Goal: Task Accomplishment & Management: Use online tool/utility

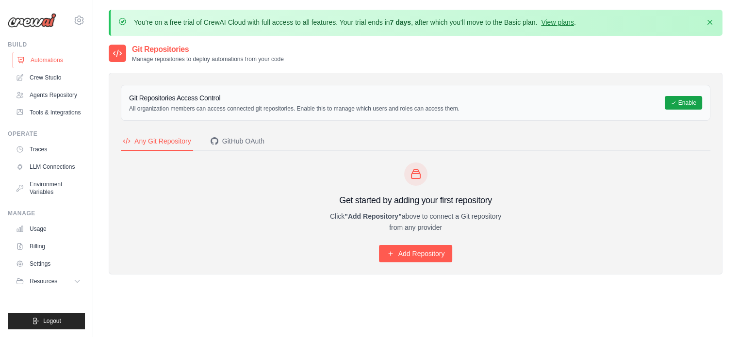
click at [47, 57] on link "Automations" at bounding box center [49, 60] width 73 height 16
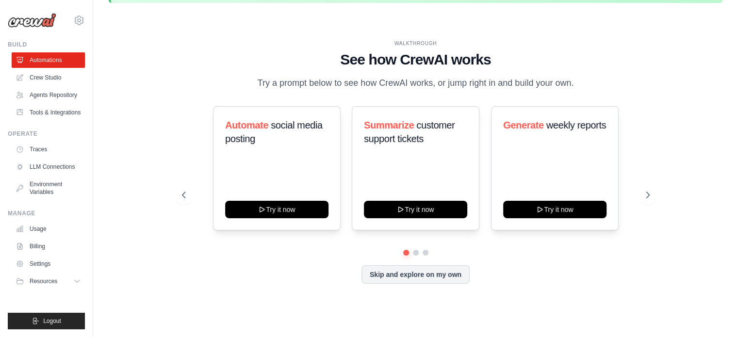
scroll to position [33, 0]
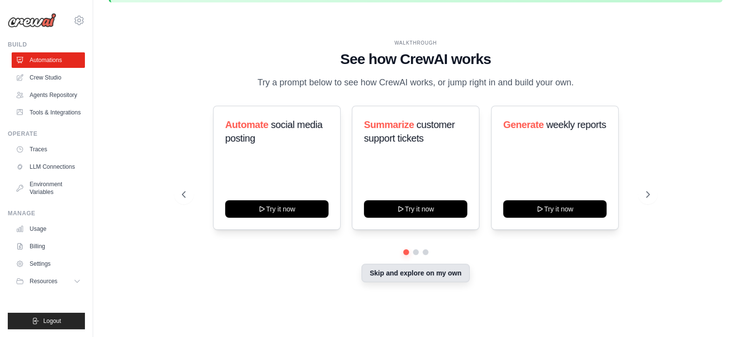
click at [402, 277] on button "Skip and explore on my own" at bounding box center [416, 273] width 108 height 18
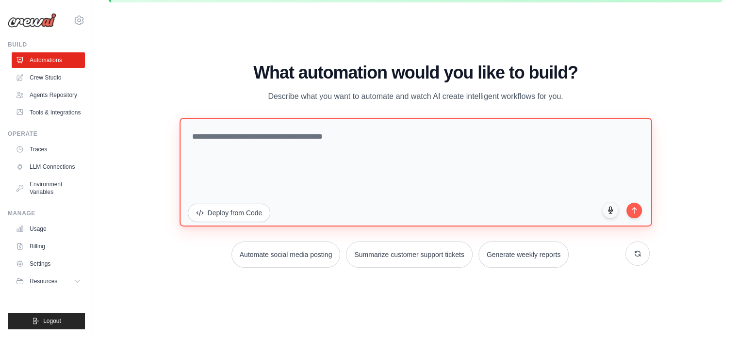
click at [262, 147] on textarea at bounding box center [416, 171] width 473 height 109
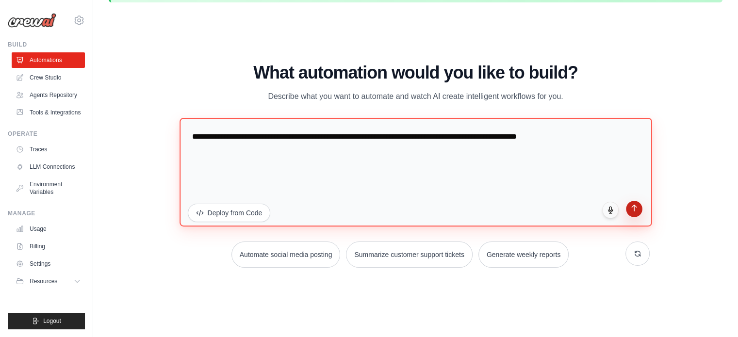
type textarea "**********"
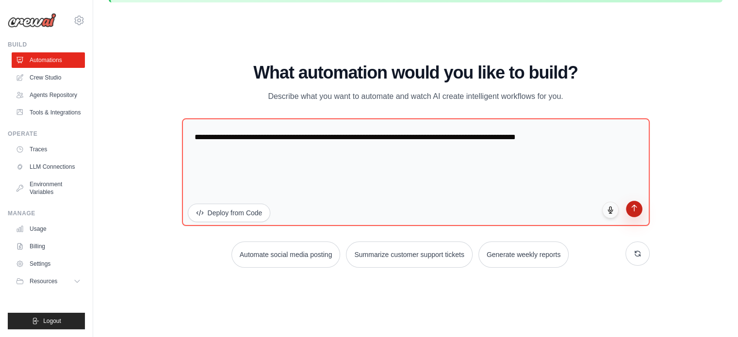
click at [634, 212] on button "submit" at bounding box center [634, 209] width 17 height 17
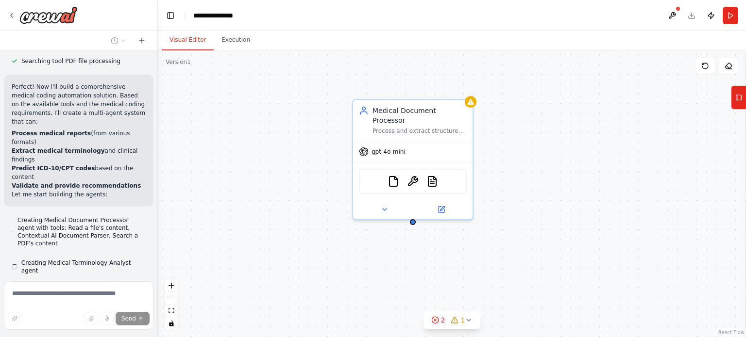
scroll to position [287, 0]
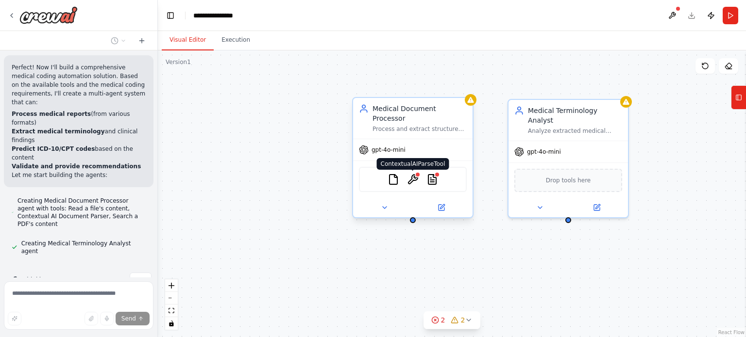
click at [411, 174] on img at bounding box center [413, 180] width 12 height 12
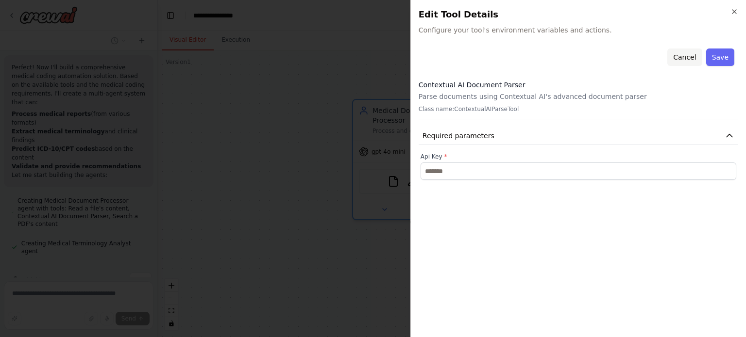
click at [696, 58] on button "Cancel" at bounding box center [684, 57] width 34 height 17
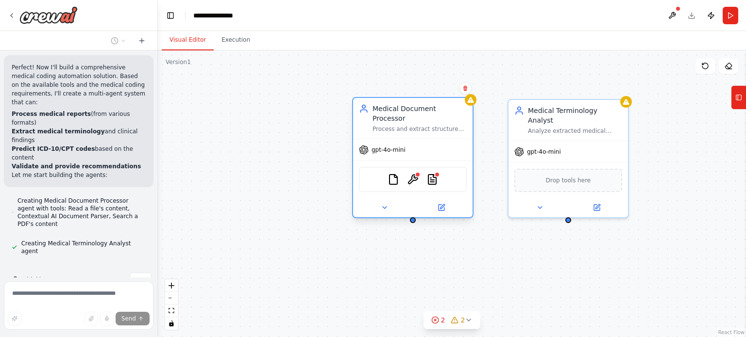
click at [431, 178] on div "FileReadTool ContextualAIParseTool PDFSearchTool" at bounding box center [413, 179] width 108 height 25
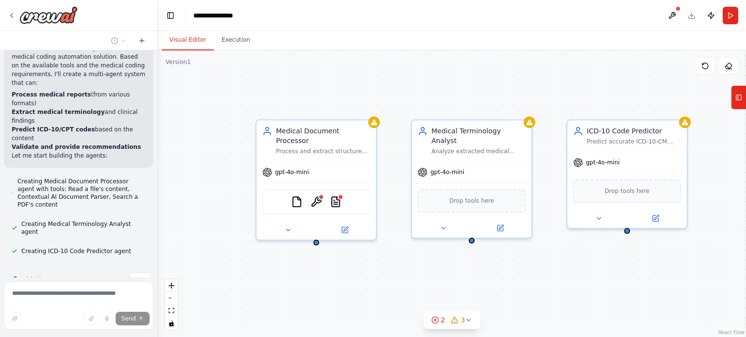
drag, startPoint x: 593, startPoint y: 231, endPoint x: 499, endPoint y: 253, distance: 96.8
click at [499, 253] on div "Medical Document Processor Process and extract structured information from medi…" at bounding box center [452, 193] width 588 height 287
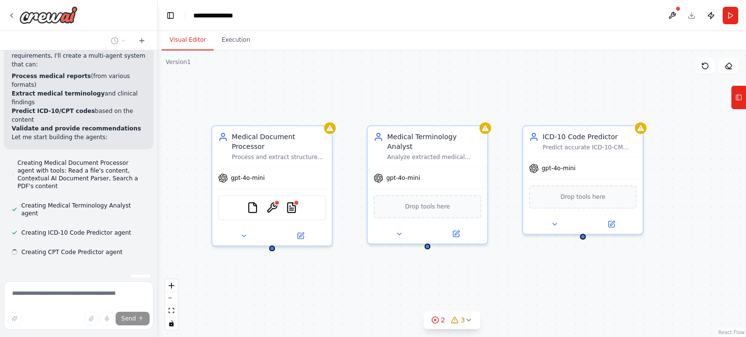
scroll to position [326, 0]
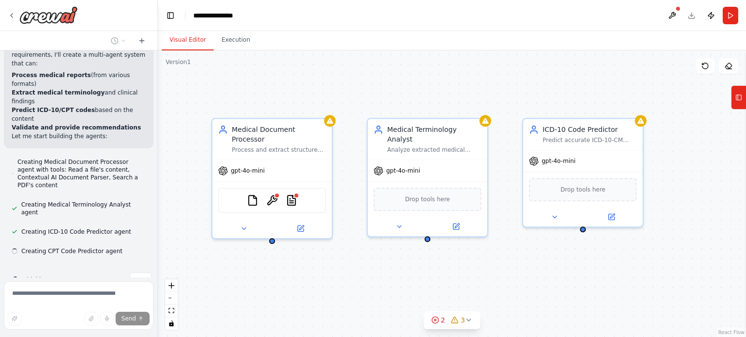
drag, startPoint x: 541, startPoint y: 255, endPoint x: 497, endPoint y: 253, distance: 44.2
click at [497, 253] on div "Medical Document Processor Process and extract structured information from medi…" at bounding box center [452, 193] width 588 height 287
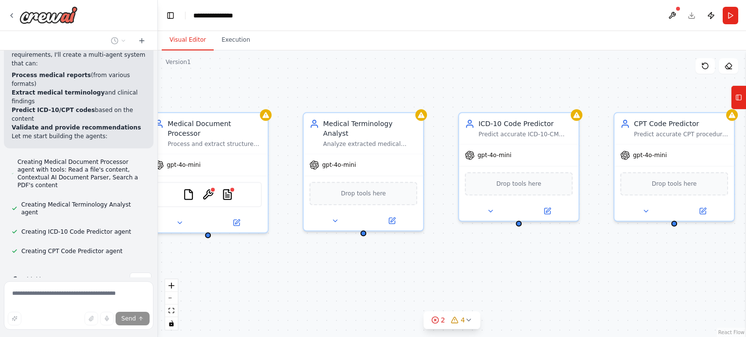
drag, startPoint x: 570, startPoint y: 268, endPoint x: 506, endPoint y: 262, distance: 64.3
click at [506, 262] on div "Medical Document Processor Process and extract structured information from medi…" at bounding box center [452, 193] width 588 height 287
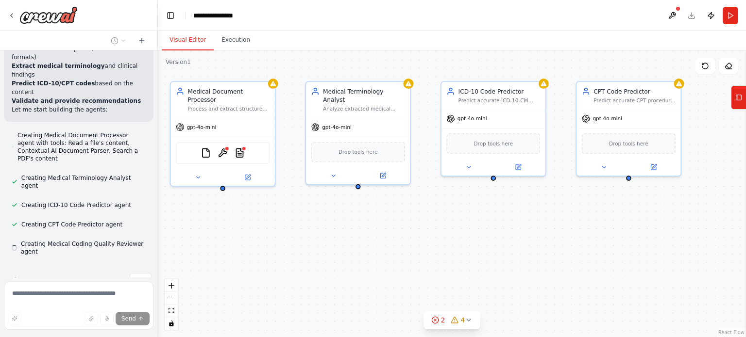
scroll to position [353, 0]
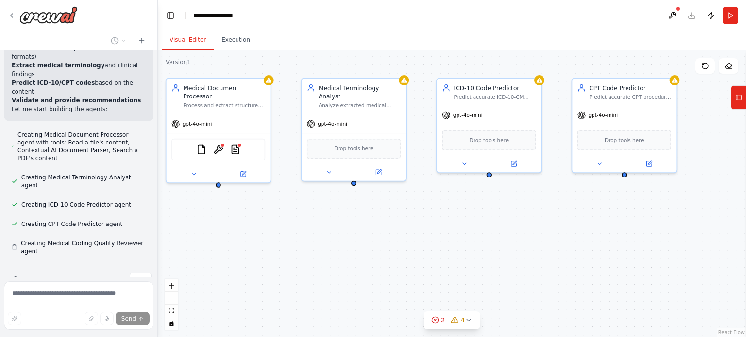
drag, startPoint x: 602, startPoint y: 279, endPoint x: 574, endPoint y: 225, distance: 60.8
click at [574, 225] on div "Medical Document Processor Process and extract structured information from medi…" at bounding box center [452, 193] width 588 height 287
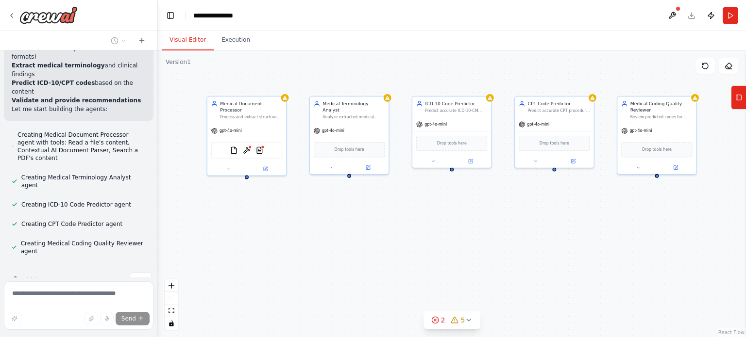
drag, startPoint x: 655, startPoint y: 235, endPoint x: 597, endPoint y: 218, distance: 60.3
click at [597, 218] on div "Medical Document Processor Process and extract structured information from medi…" at bounding box center [452, 193] width 588 height 287
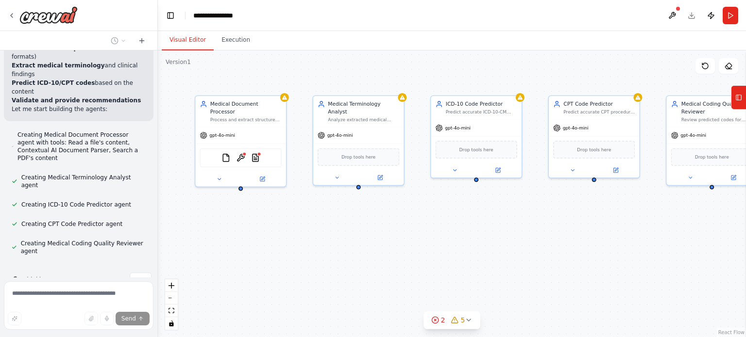
drag, startPoint x: 489, startPoint y: 204, endPoint x: 535, endPoint y: 222, distance: 49.3
click at [535, 222] on div "Medical Document Processor Process and extract structured information from medi…" at bounding box center [452, 193] width 588 height 287
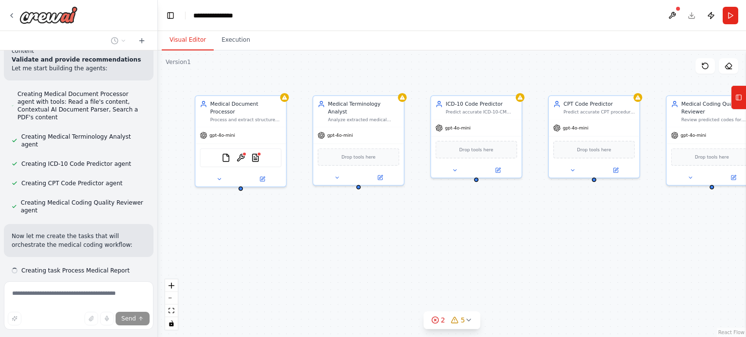
scroll to position [414, 0]
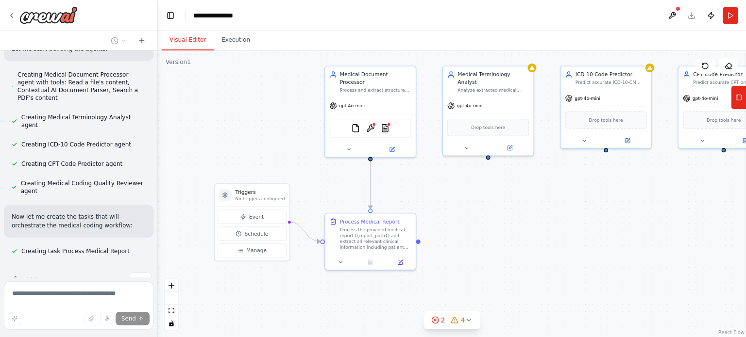
drag, startPoint x: 445, startPoint y: 250, endPoint x: 575, endPoint y: 220, distance: 133.4
click at [575, 220] on div ".deletable-edge-delete-btn { width: 20px; height: 20px; border: 0px solid #ffff…" at bounding box center [452, 193] width 588 height 287
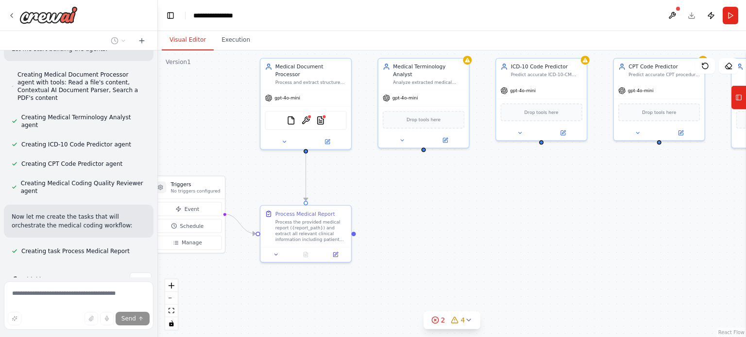
drag, startPoint x: 646, startPoint y: 226, endPoint x: 581, endPoint y: 218, distance: 65.5
click at [581, 218] on div ".deletable-edge-delete-btn { width: 20px; height: 20px; border: 0px solid #ffff…" at bounding box center [452, 193] width 588 height 287
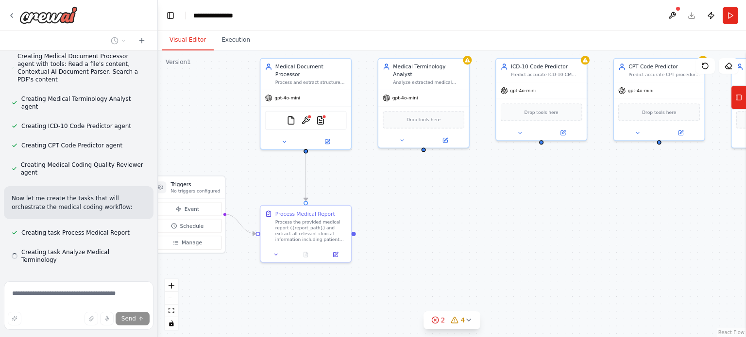
scroll to position [433, 0]
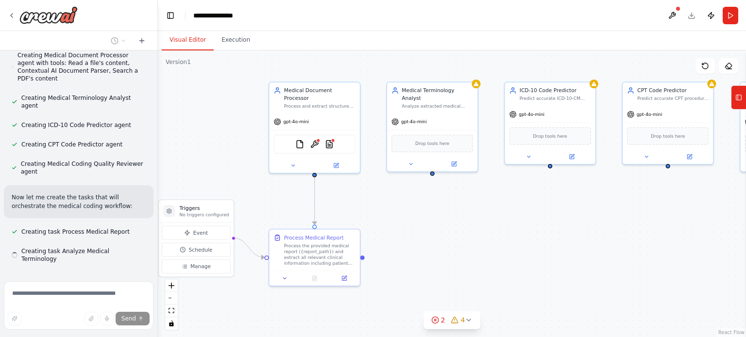
drag, startPoint x: 510, startPoint y: 191, endPoint x: 518, endPoint y: 215, distance: 25.3
click at [518, 215] on div ".deletable-edge-delete-btn { width: 20px; height: 20px; border: 0px solid #ffff…" at bounding box center [452, 193] width 588 height 287
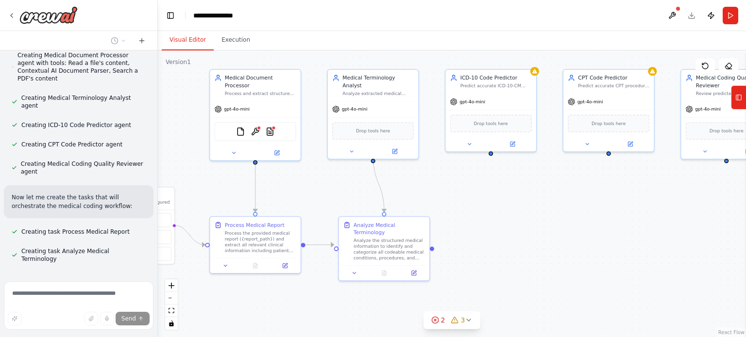
drag, startPoint x: 654, startPoint y: 223, endPoint x: 595, endPoint y: 211, distance: 60.5
click at [595, 211] on div ".deletable-edge-delete-btn { width: 20px; height: 20px; border: 0px solid #ffff…" at bounding box center [452, 193] width 588 height 287
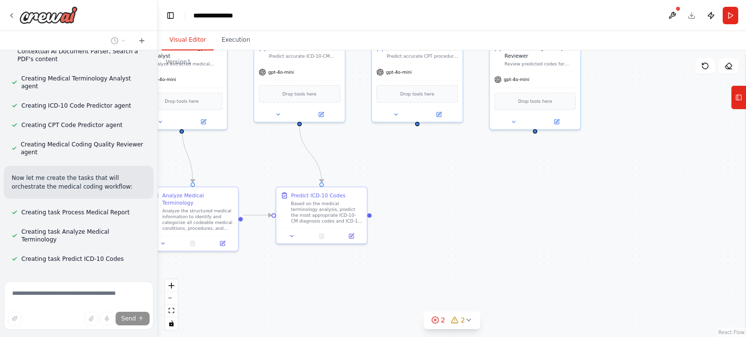
drag, startPoint x: 693, startPoint y: 219, endPoint x: 502, endPoint y: 190, distance: 193.5
click at [502, 190] on div ".deletable-edge-delete-btn { width: 20px; height: 20px; border: 0px solid #ffff…" at bounding box center [452, 193] width 588 height 287
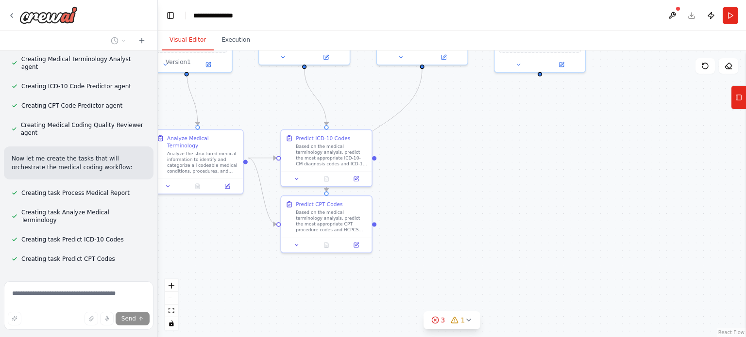
drag, startPoint x: 491, startPoint y: 258, endPoint x: 496, endPoint y: 200, distance: 58.4
click at [496, 200] on div ".deletable-edge-delete-btn { width: 20px; height: 20px; border: 0px solid #ffff…" at bounding box center [452, 193] width 588 height 287
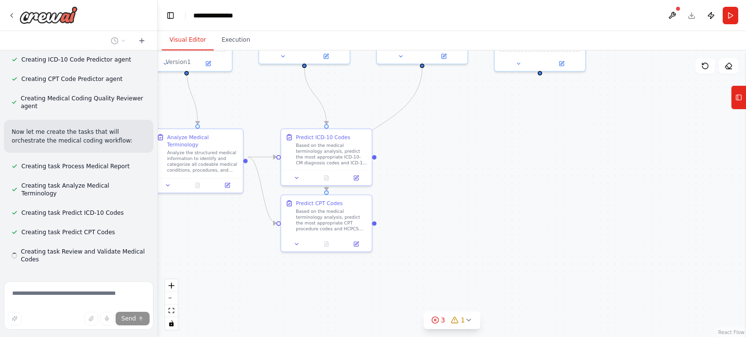
scroll to position [499, 0]
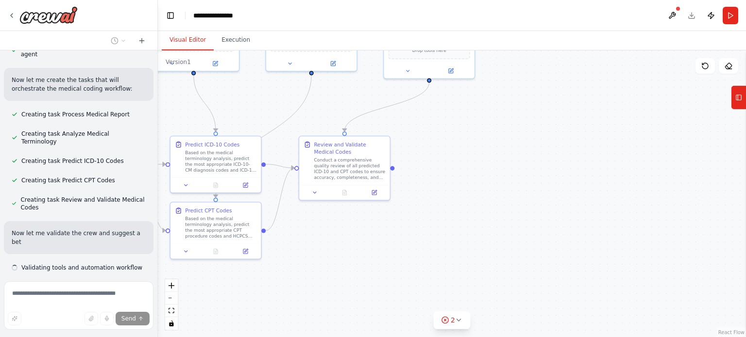
drag, startPoint x: 611, startPoint y: 208, endPoint x: 500, endPoint y: 215, distance: 110.9
click at [500, 215] on div ".deletable-edge-delete-btn { width: 20px; height: 20px; border: 0px solid #ffff…" at bounding box center [452, 193] width 588 height 287
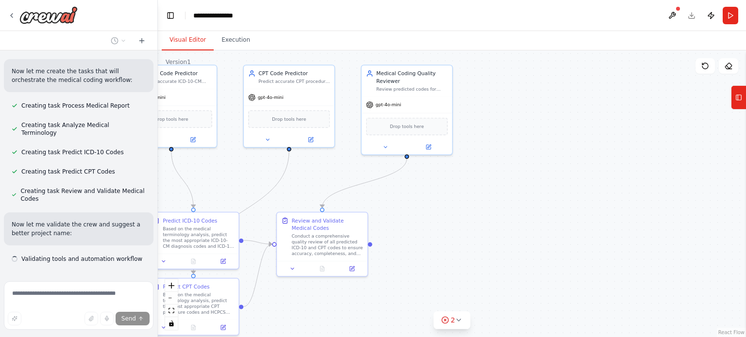
drag, startPoint x: 515, startPoint y: 133, endPoint x: 487, endPoint y: 227, distance: 97.8
click at [487, 227] on div ".deletable-edge-delete-btn { width: 20px; height: 20px; border: 0px solid #ffff…" at bounding box center [452, 193] width 588 height 287
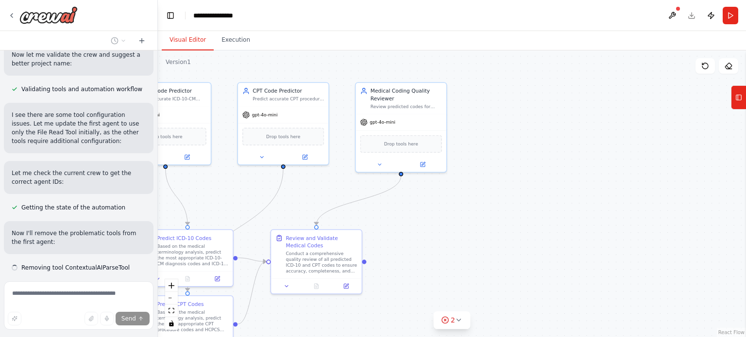
scroll to position [738, 0]
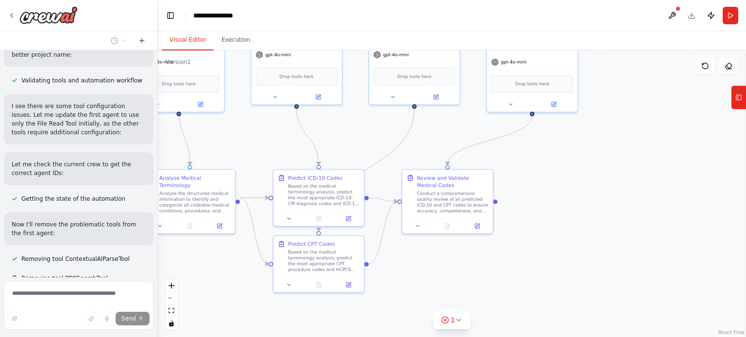
drag, startPoint x: 419, startPoint y: 237, endPoint x: 584, endPoint y: 163, distance: 180.8
click at [567, 165] on div ".deletable-edge-delete-btn { width: 20px; height: 20px; border: 0px solid #ffff…" at bounding box center [452, 193] width 588 height 287
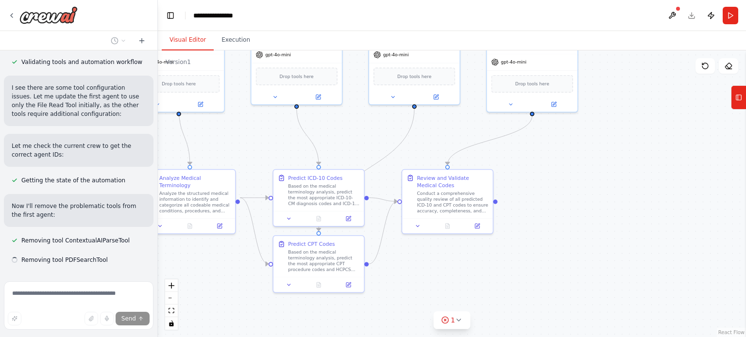
scroll to position [757, 0]
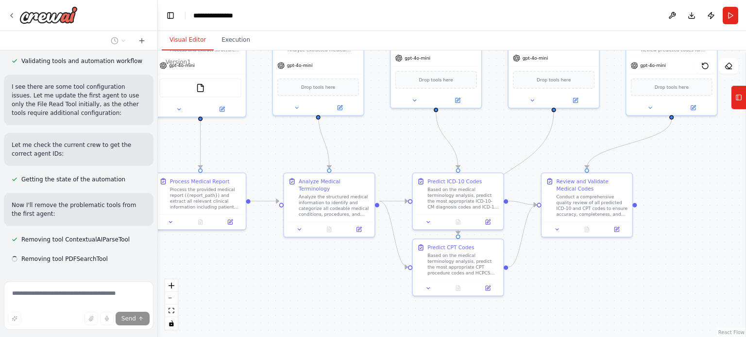
drag, startPoint x: 197, startPoint y: 257, endPoint x: 330, endPoint y: 272, distance: 133.4
click at [330, 272] on div ".deletable-edge-delete-btn { width: 20px; height: 20px; border: 0px solid #ffff…" at bounding box center [452, 193] width 588 height 287
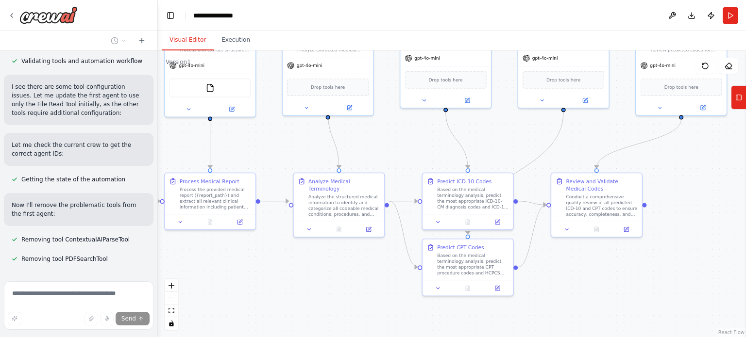
click at [338, 271] on div ".deletable-edge-delete-btn { width: 20px; height: 20px; border: 0px solid #ffff…" at bounding box center [452, 193] width 588 height 287
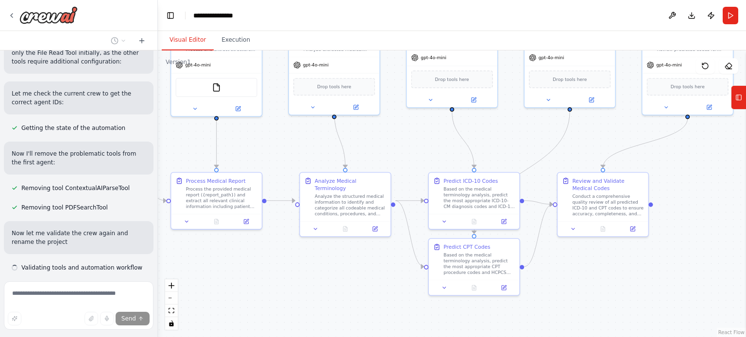
scroll to position [817, 0]
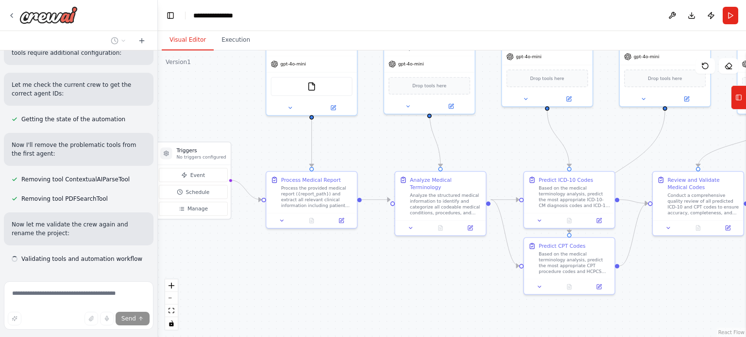
drag, startPoint x: 268, startPoint y: 269, endPoint x: 363, endPoint y: 268, distance: 95.1
click at [363, 268] on div ".deletable-edge-delete-btn { width: 20px; height: 20px; border: 0px solid #ffff…" at bounding box center [452, 193] width 588 height 287
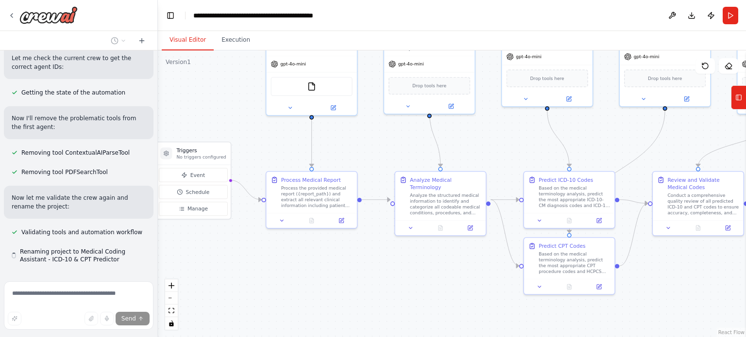
scroll to position [845, 0]
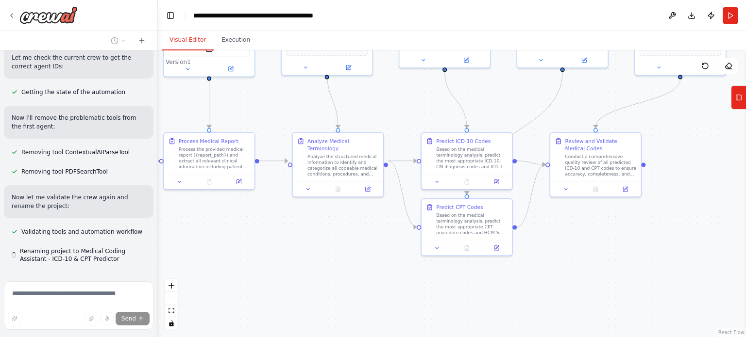
drag, startPoint x: 434, startPoint y: 281, endPoint x: 302, endPoint y: 229, distance: 141.9
click at [302, 229] on div ".deletable-edge-delete-btn { width: 20px; height: 20px; border: 0px solid #ffff…" at bounding box center [452, 193] width 588 height 287
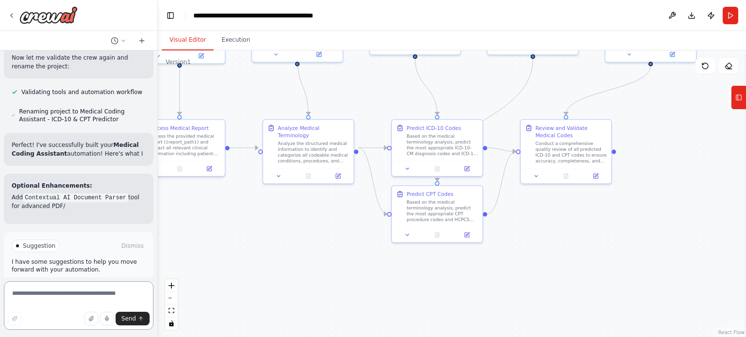
scroll to position [993, 0]
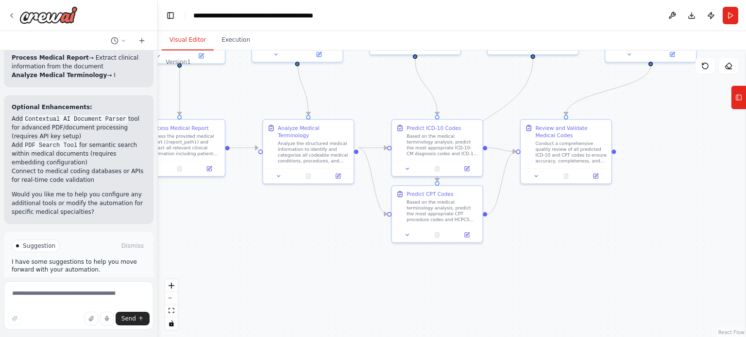
click at [70, 280] on button "Run Automation" at bounding box center [79, 288] width 134 height 16
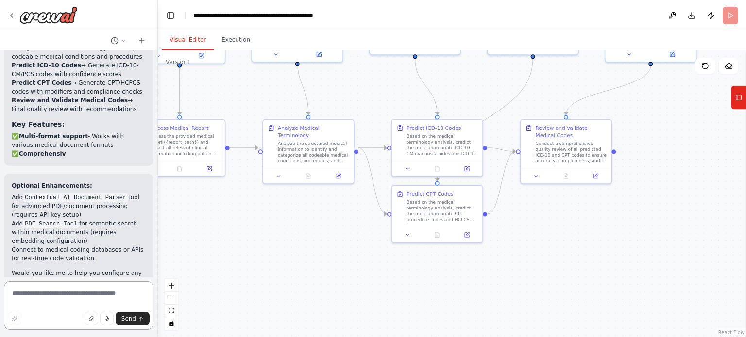
click at [41, 298] on textarea at bounding box center [78, 306] width 149 height 49
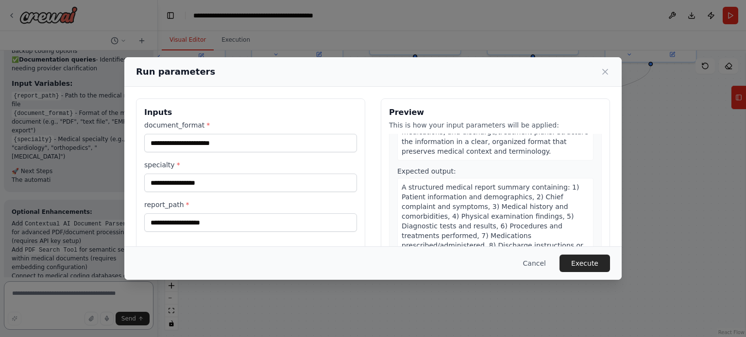
scroll to position [1504, 0]
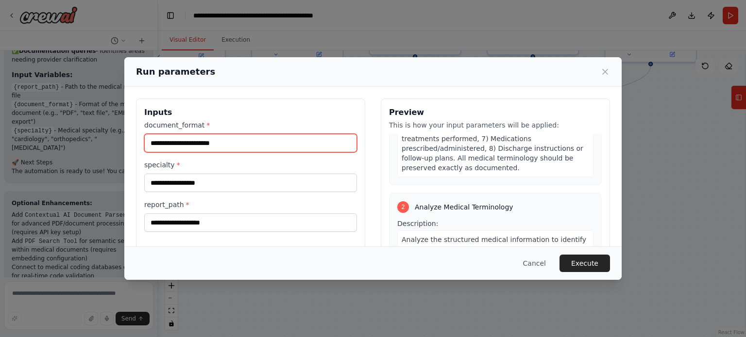
click at [219, 137] on input "document_format *" at bounding box center [250, 143] width 213 height 18
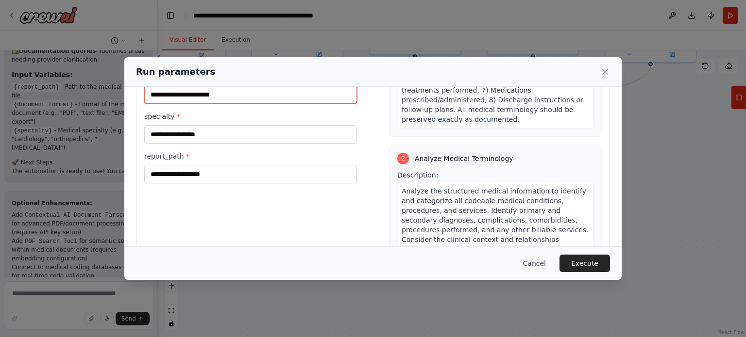
scroll to position [0, 0]
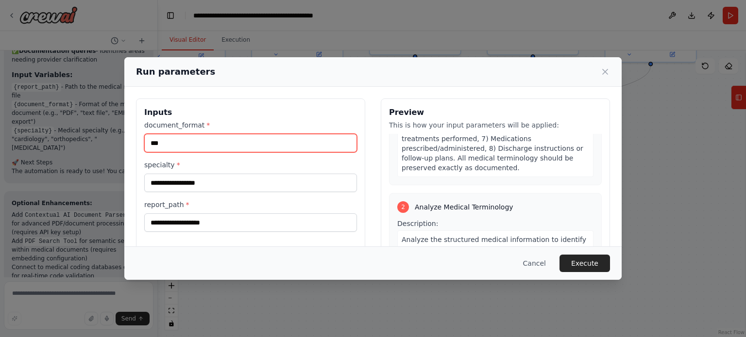
type input "***"
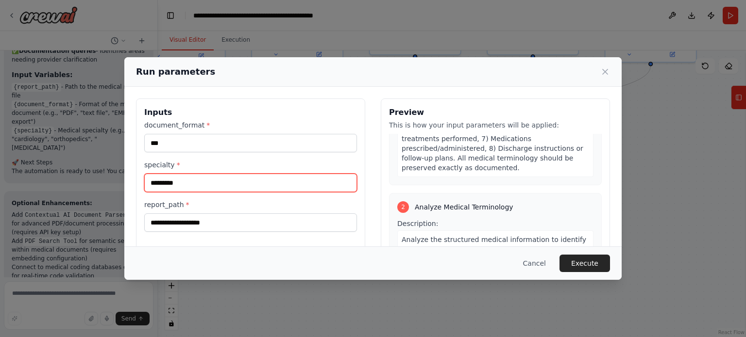
type input "*********"
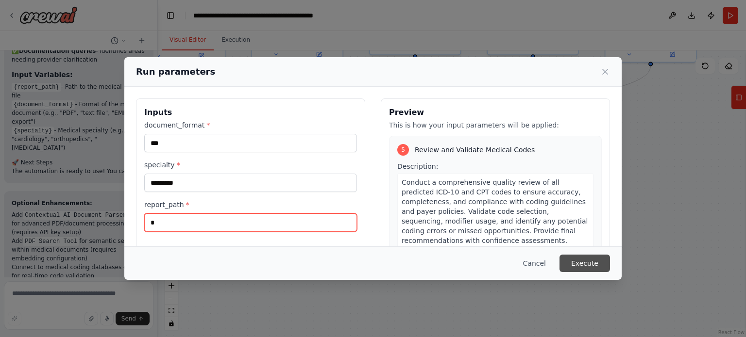
type input "*"
click at [586, 264] on button "Execute" at bounding box center [584, 263] width 50 height 17
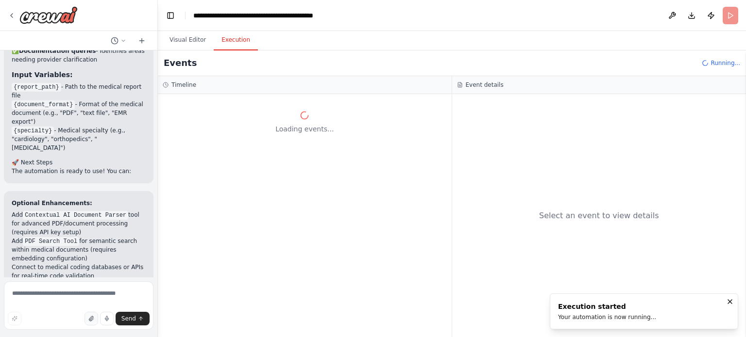
click at [91, 319] on icon "button" at bounding box center [91, 318] width 4 height 5
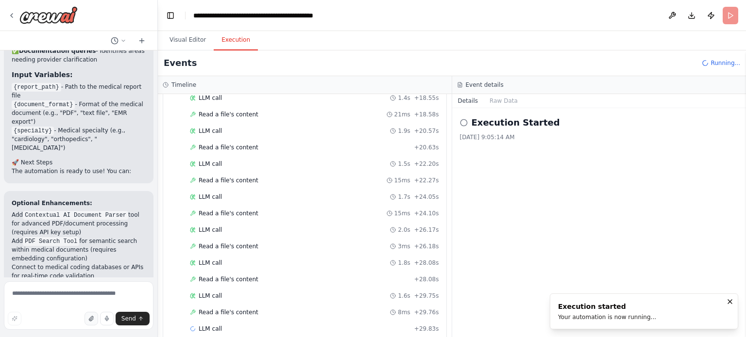
scroll to position [343, 0]
